Goal: Information Seeking & Learning: Learn about a topic

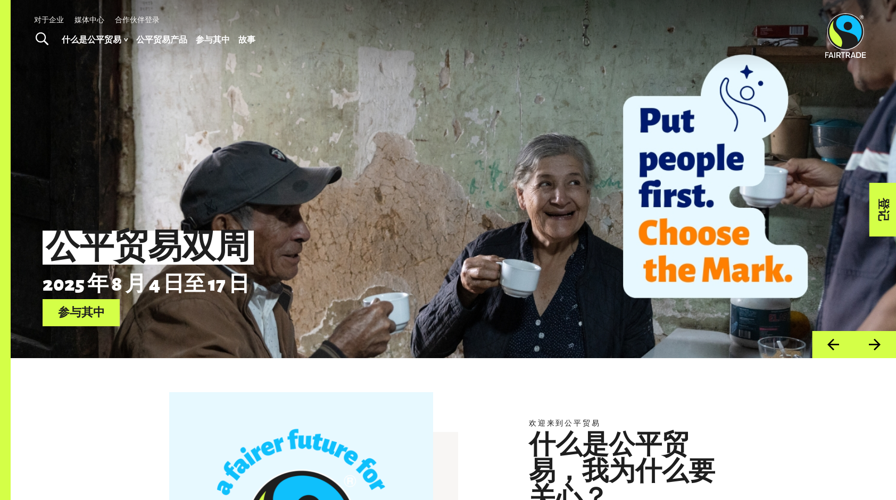
click at [884, 348] on button "下一个" at bounding box center [875, 344] width 42 height 27
click at [877, 349] on button "下一个" at bounding box center [875, 344] width 42 height 27
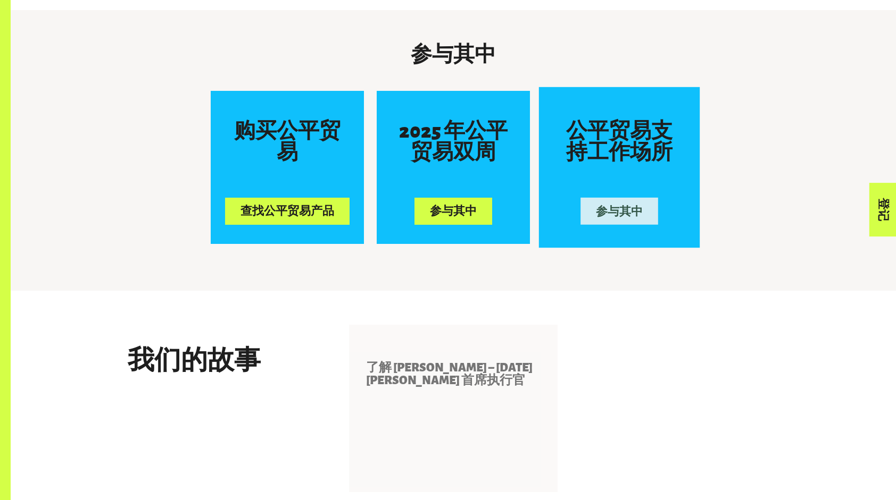
scroll to position [1276, 0]
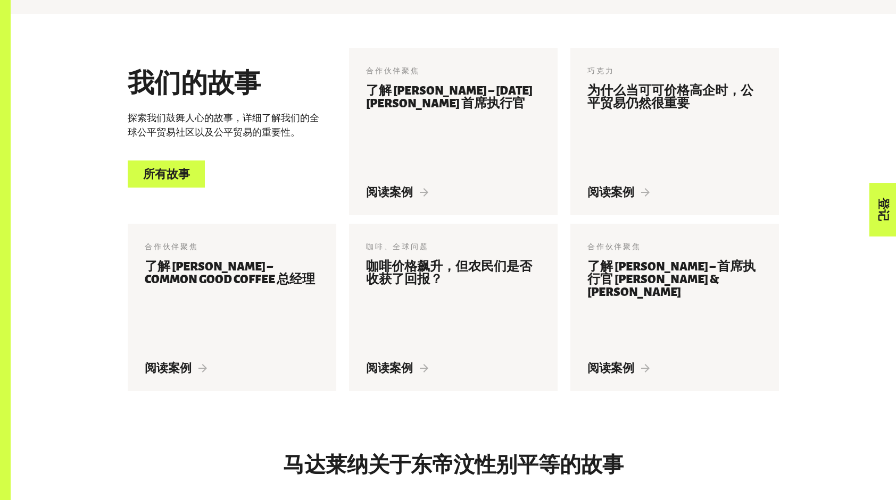
click at [186, 178] on link "所有故事" at bounding box center [166, 174] width 77 height 27
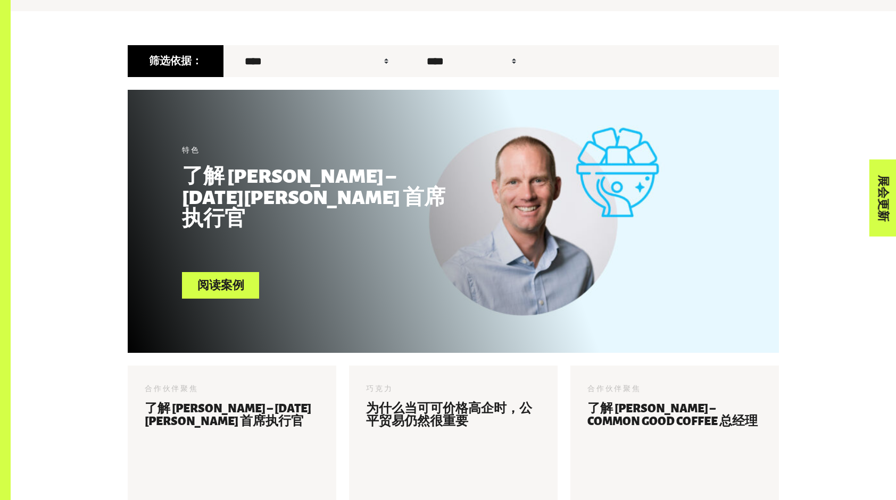
scroll to position [406, 0]
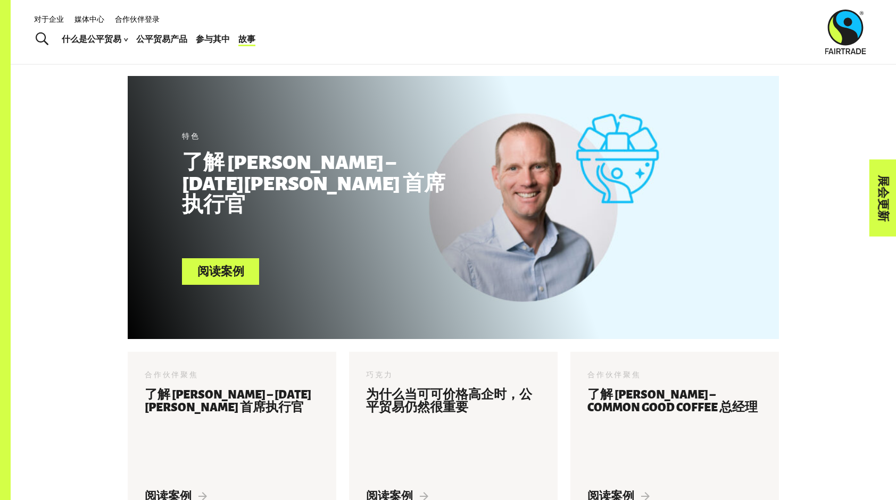
click at [266, 37] on header "Menu 对于企业 媒体中心 合作伙伴登录 什么是公平贸易 公平贸易如何运作 公平贸易的运作方式 小档案 我们是谁 报告 公平贸易产品 参与其中 2025 年…" at bounding box center [448, 32] width 896 height 64
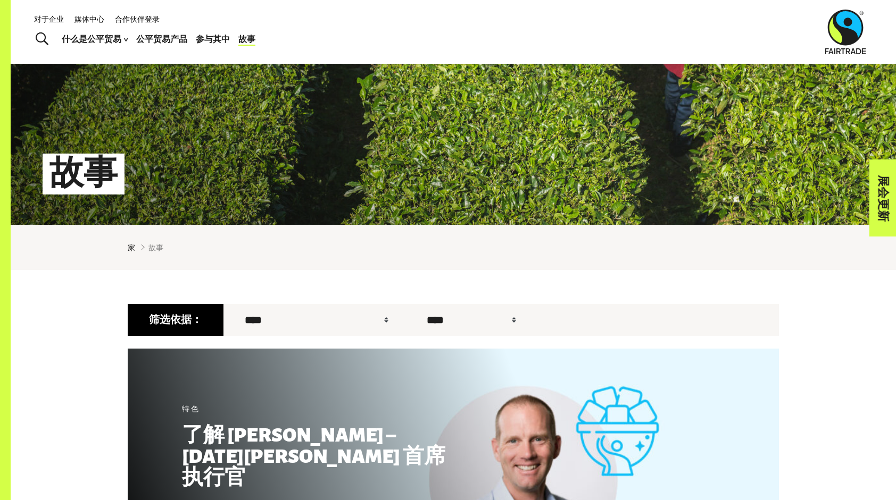
scroll to position [132, 0]
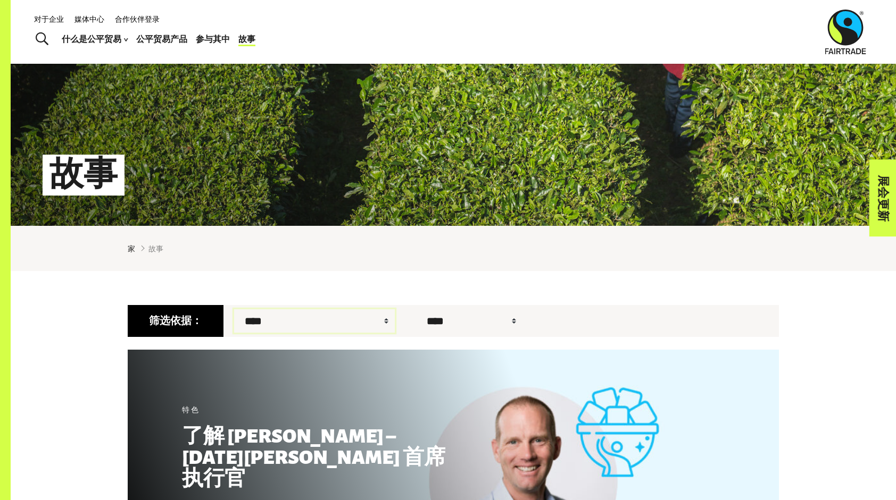
click at [280, 323] on select "**********" at bounding box center [314, 321] width 161 height 23
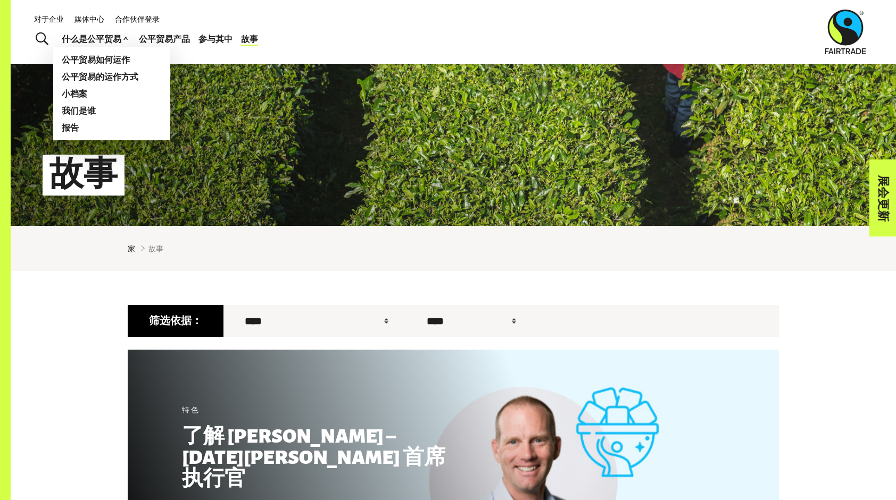
click at [88, 44] on font "什么是公平贸易" at bounding box center [92, 38] width 60 height 15
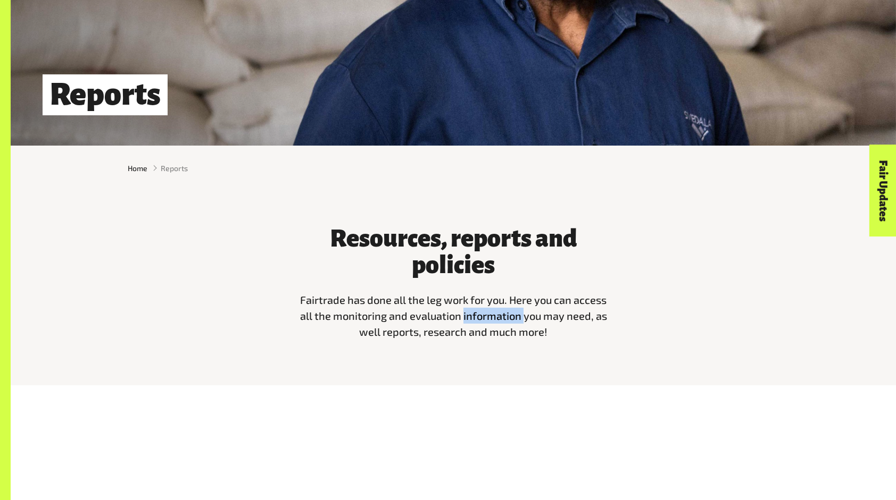
drag, startPoint x: 0, startPoint y: 0, endPoint x: 620, endPoint y: 332, distance: 703.3
click at [615, 335] on div "Resources, reports and policies Fairtrade has done all the leg work for you. He…" at bounding box center [453, 280] width 332 height 136
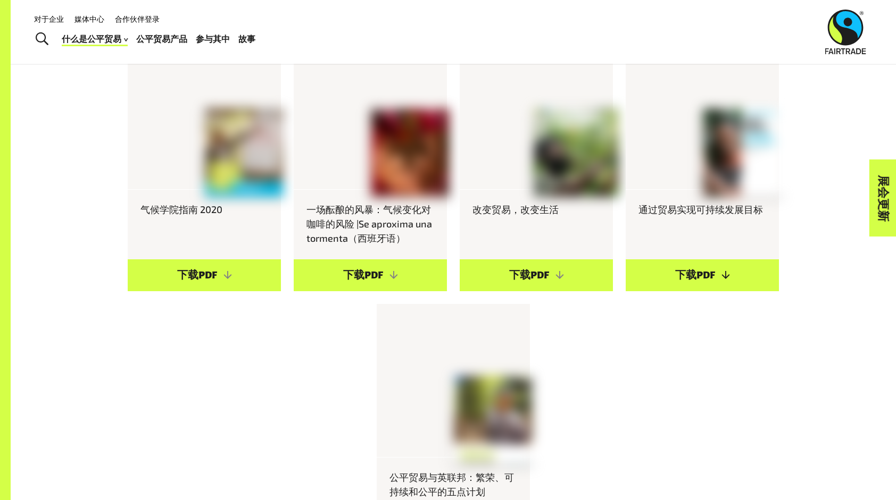
scroll to position [904, 0]
